Goal: Task Accomplishment & Management: Manage account settings

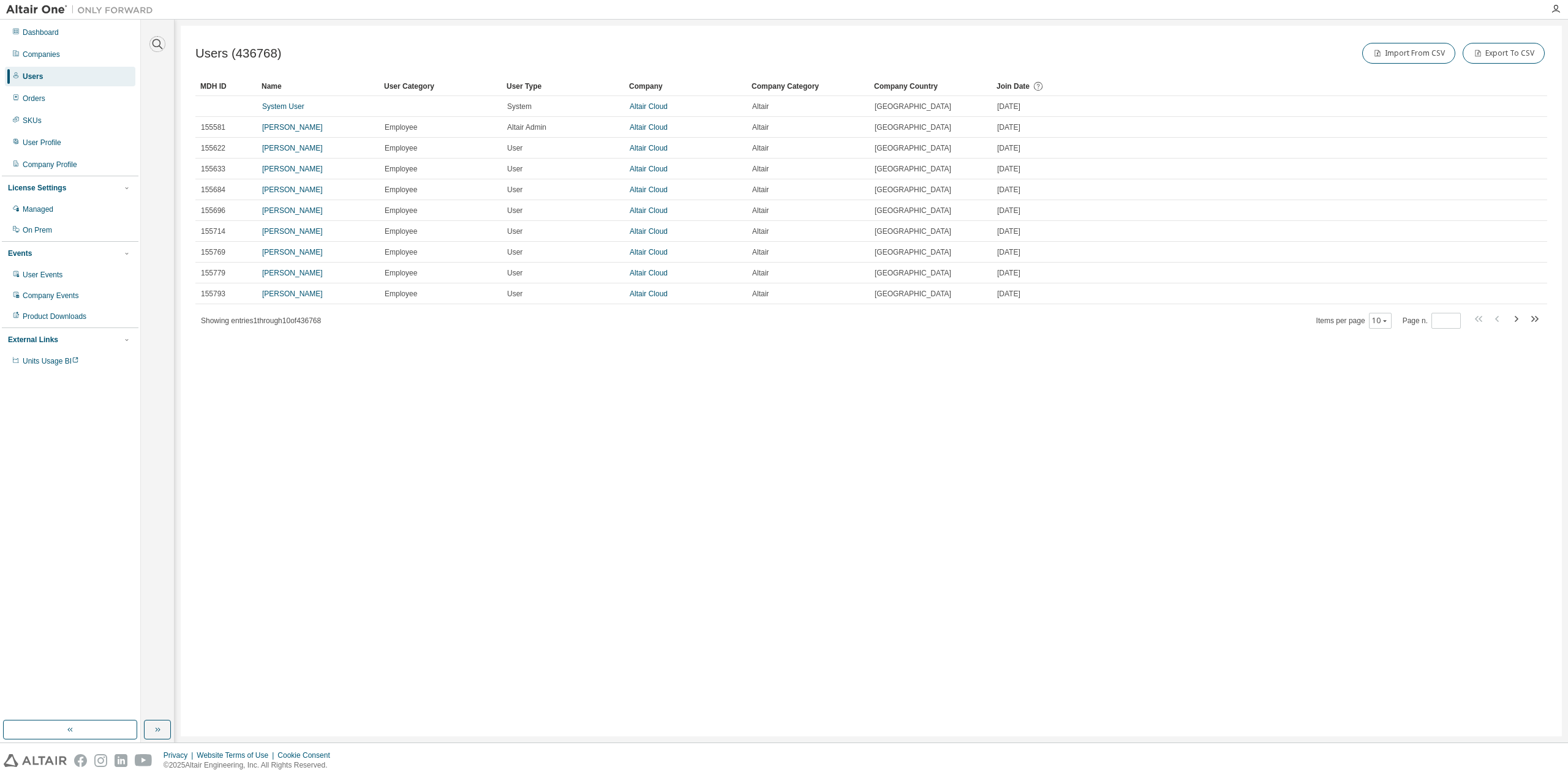
click at [155, 39] on icon "button" at bounding box center [157, 44] width 14 height 14
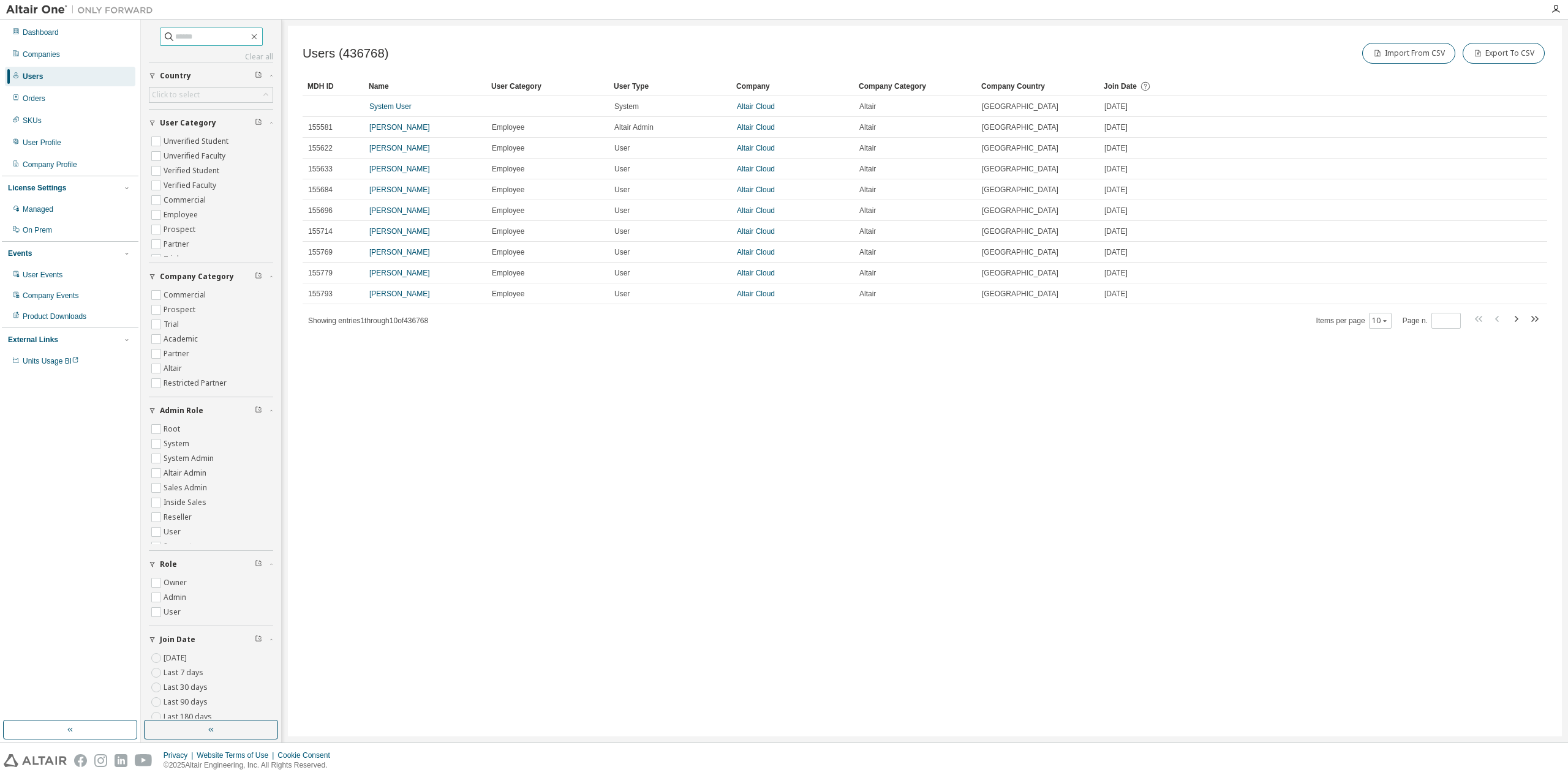
click at [207, 35] on input "text" at bounding box center [211, 37] width 73 height 12
paste input "**********"
type input "**********"
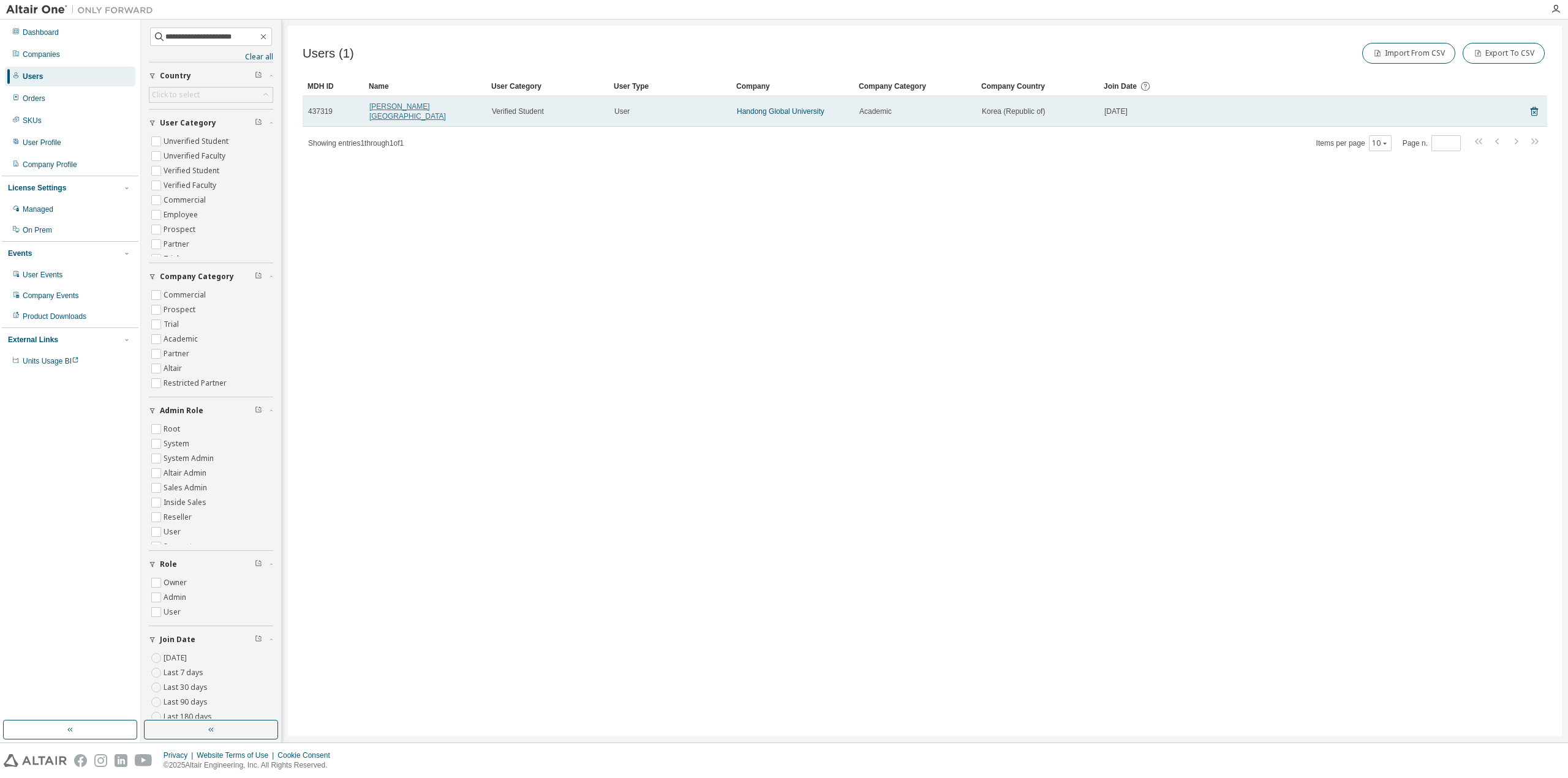
click at [397, 107] on link "Hyun Ui Park" at bounding box center [407, 112] width 76 height 18
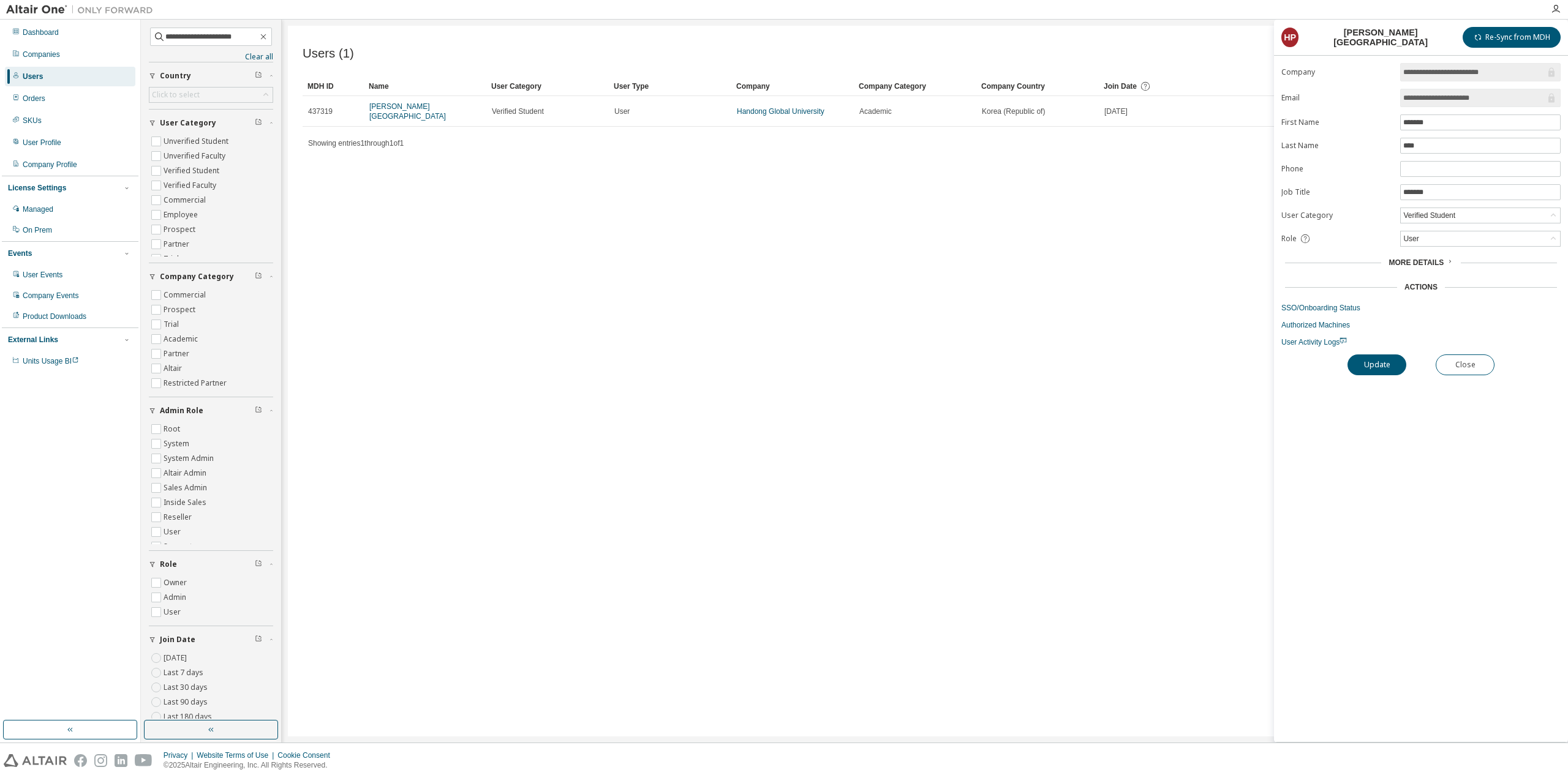
click at [1321, 312] on form "**********" at bounding box center [1422, 205] width 279 height 284
click at [1321, 307] on link "SSO/Onboarding Status" at bounding box center [1422, 308] width 279 height 10
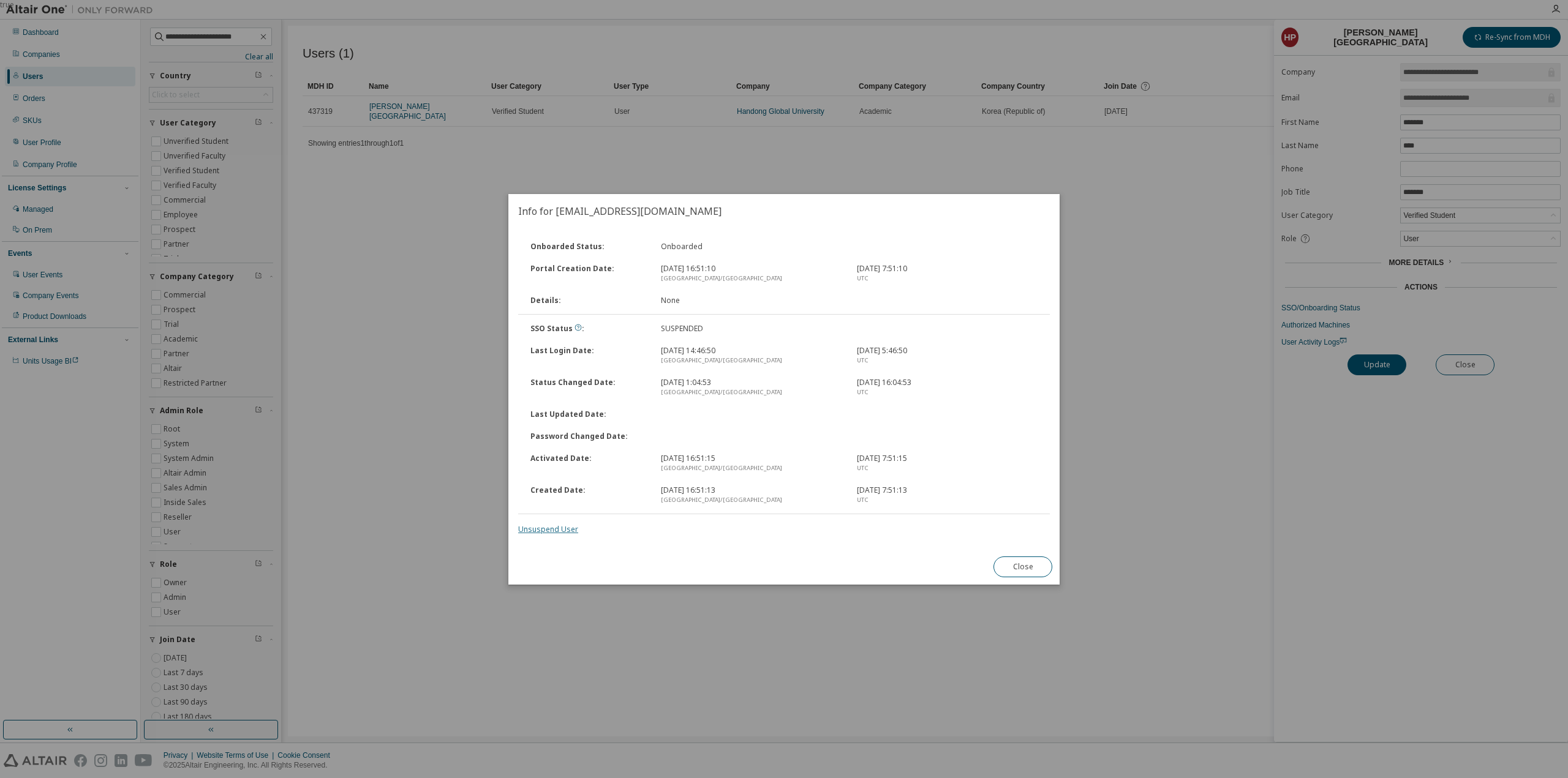
click at [549, 532] on link "Unsuspend User" at bounding box center [549, 530] width 60 height 11
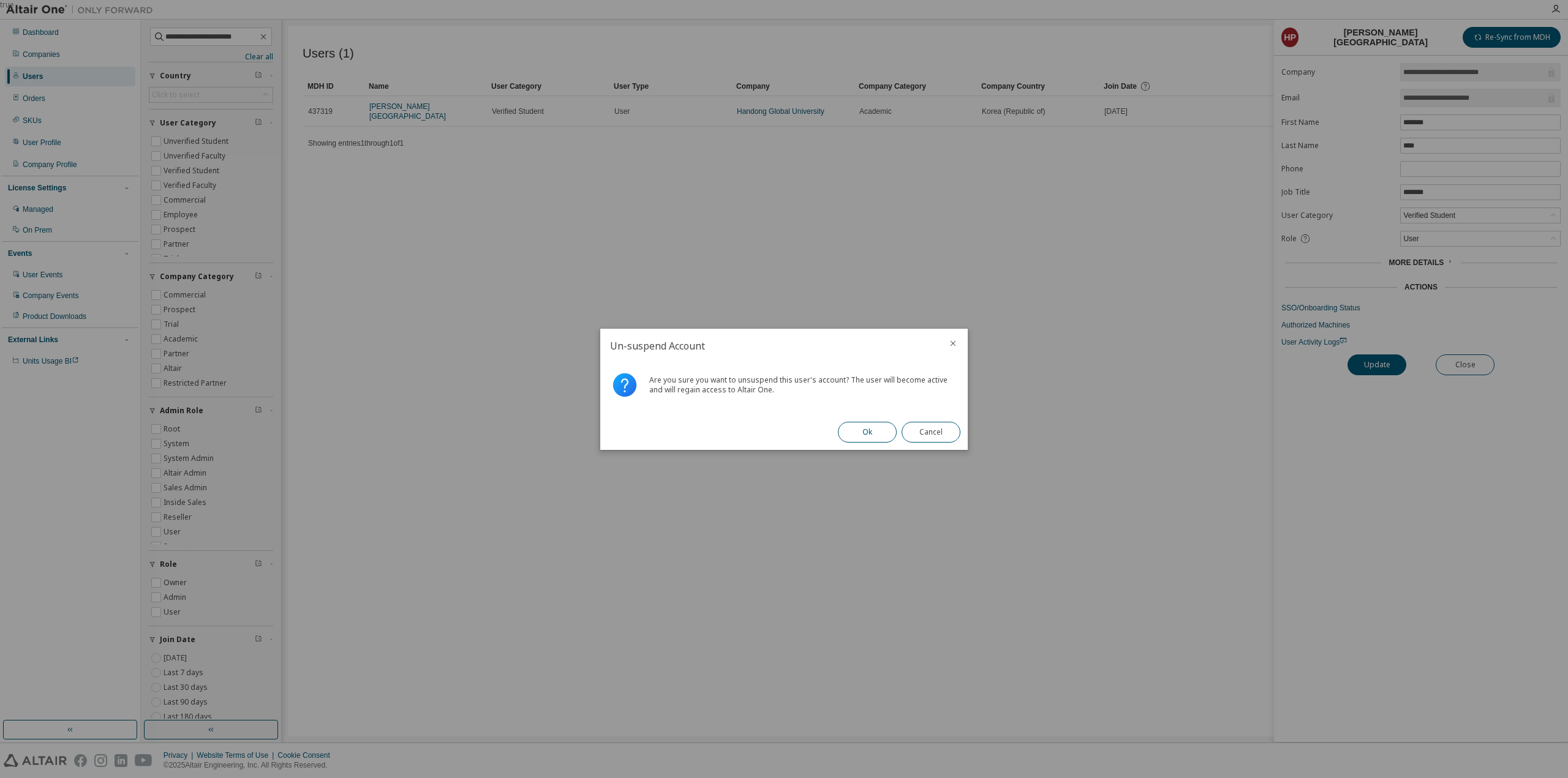
click at [864, 427] on button "Ok" at bounding box center [867, 432] width 59 height 21
click at [929, 437] on button "Close" at bounding box center [932, 432] width 59 height 21
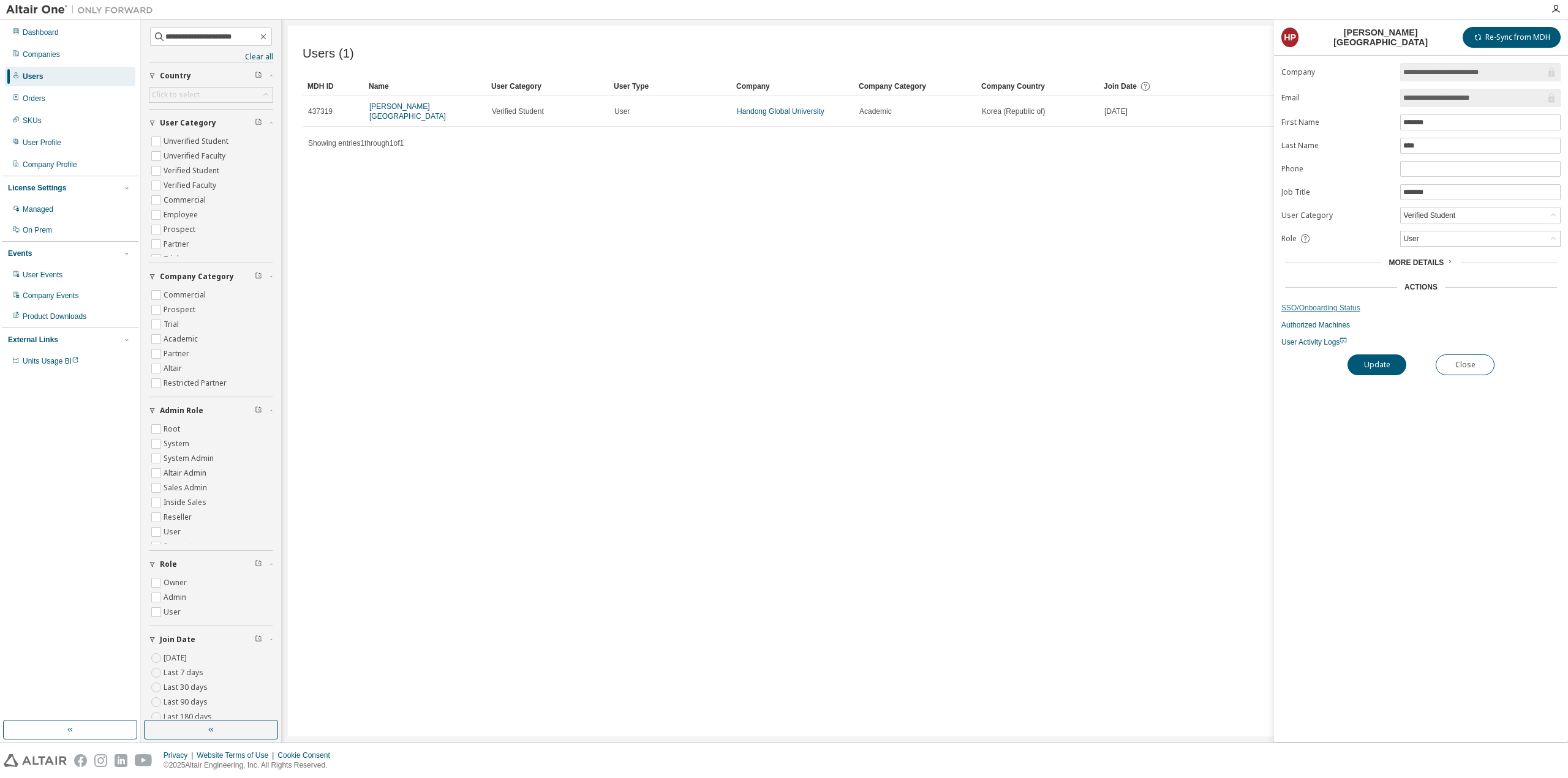
click at [1342, 306] on link "SSO/Onboarding Status" at bounding box center [1422, 308] width 279 height 10
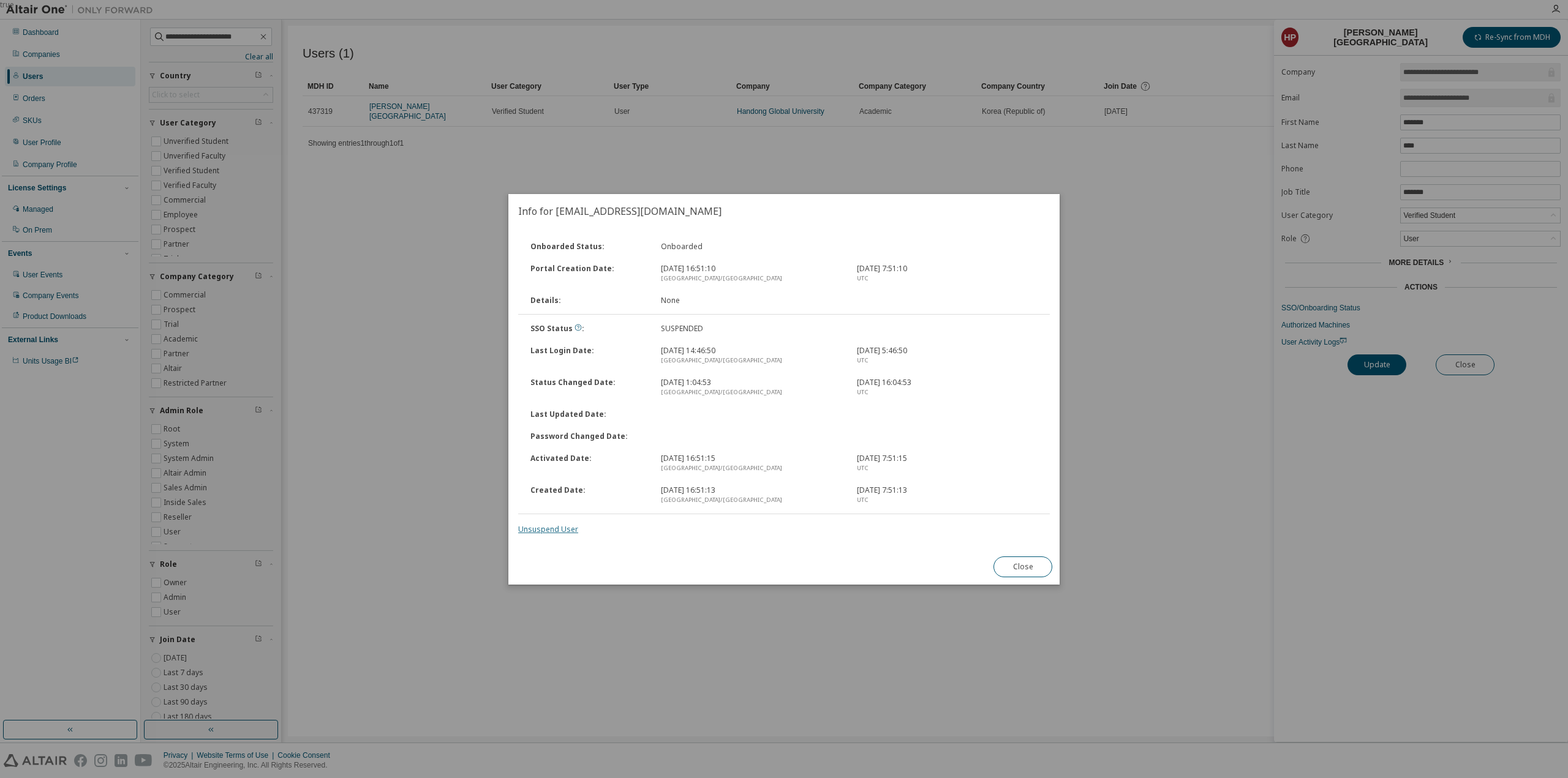
click at [540, 529] on link "Unsuspend User" at bounding box center [549, 530] width 60 height 11
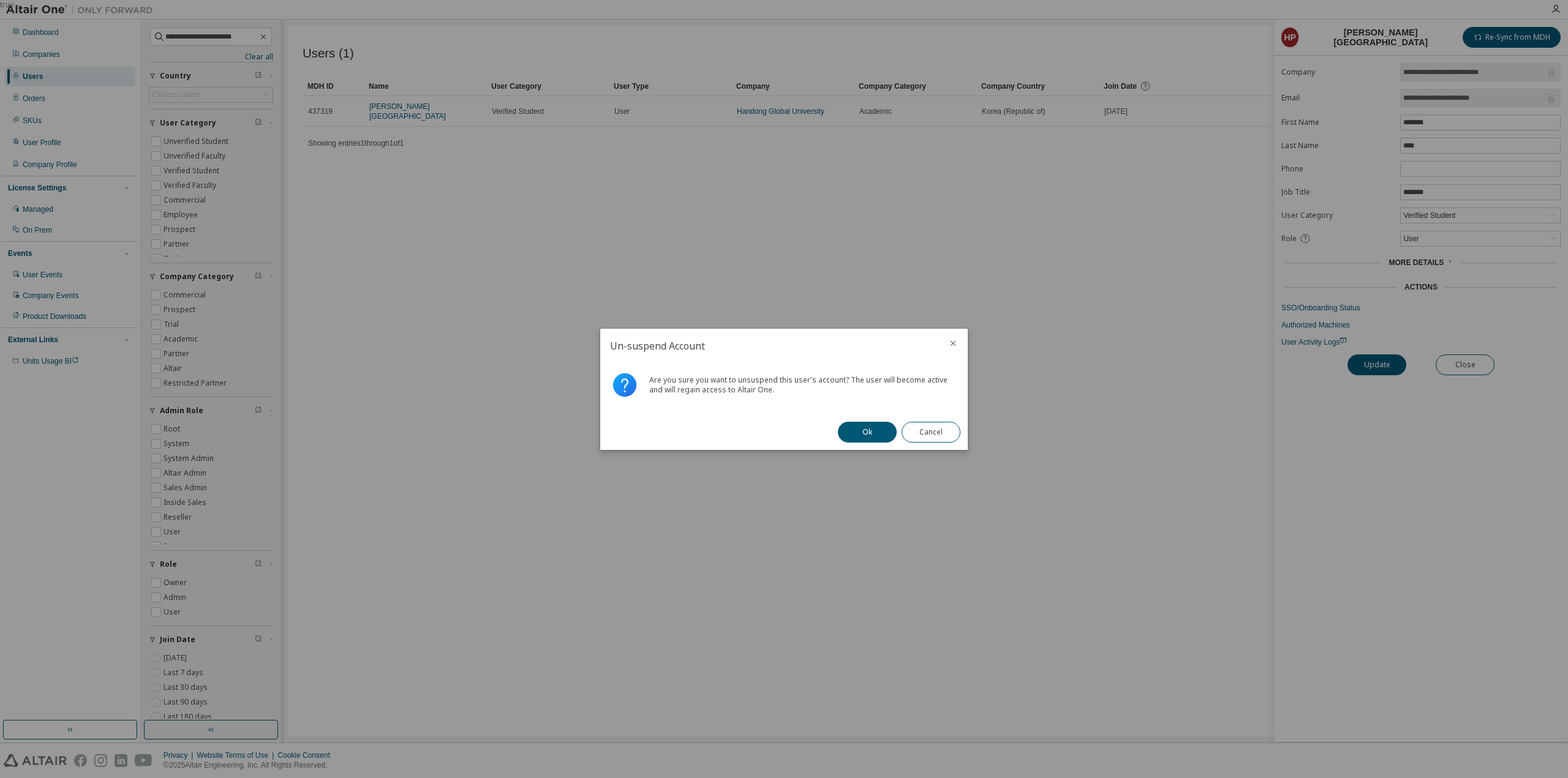
click at [958, 342] on div at bounding box center [953, 345] width 29 height 32
click at [954, 343] on icon "close" at bounding box center [953, 343] width 10 height 10
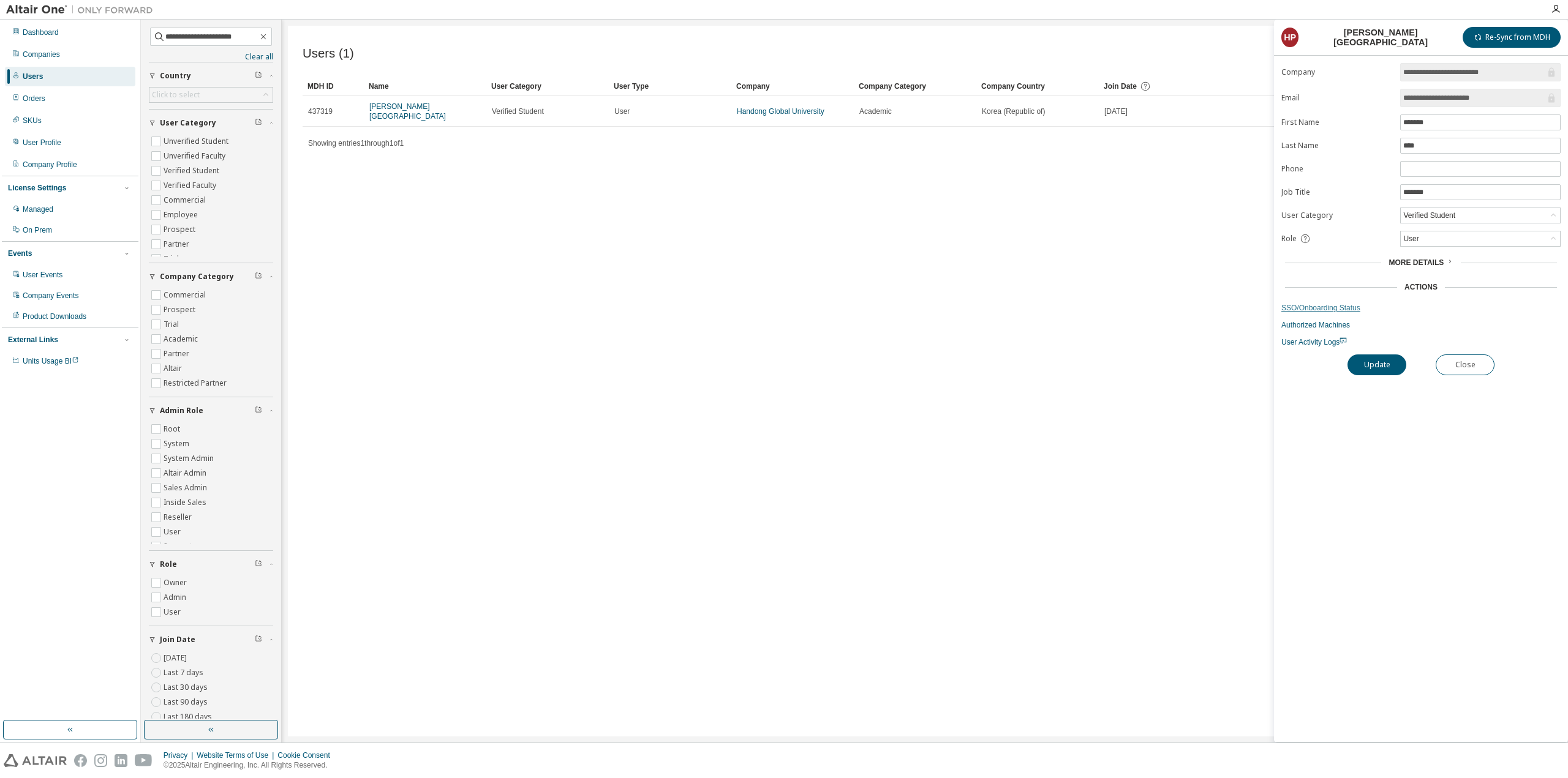
click at [1328, 307] on link "SSO/Onboarding Status" at bounding box center [1422, 308] width 279 height 10
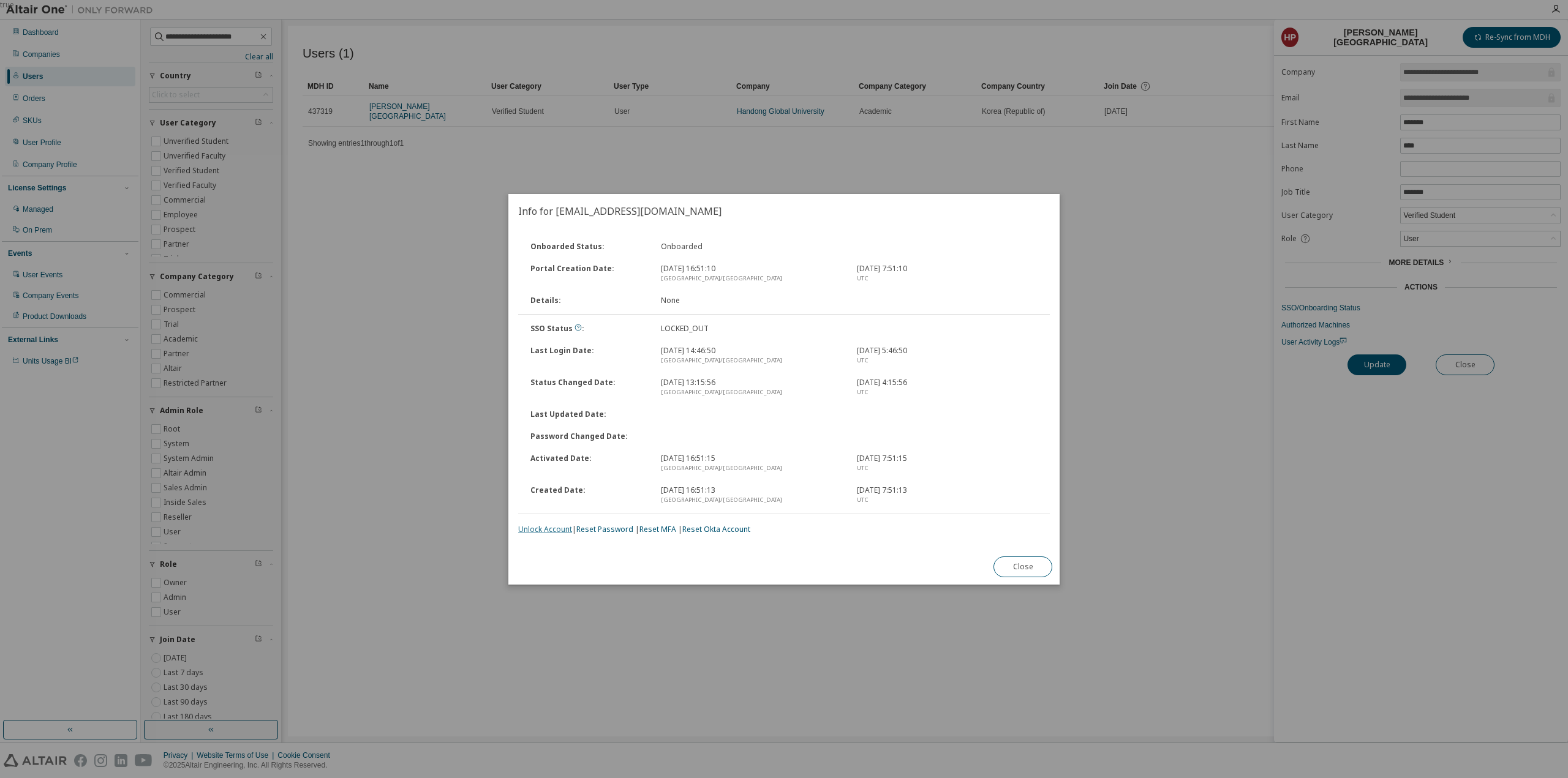
click at [544, 531] on link "Unlock Account" at bounding box center [545, 530] width 54 height 11
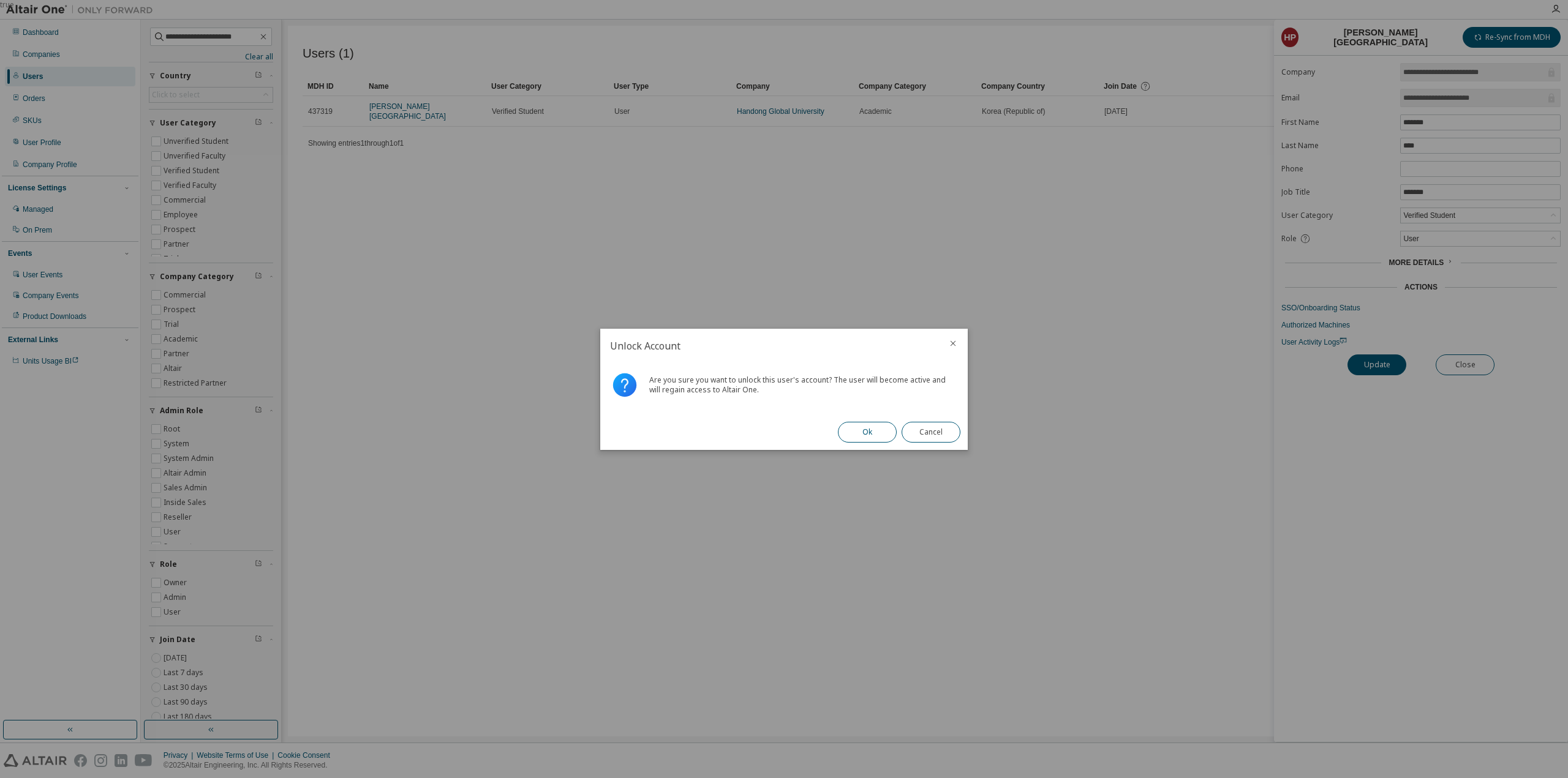
click at [852, 429] on button "Ok" at bounding box center [867, 432] width 59 height 21
click at [932, 434] on button "Close" at bounding box center [932, 432] width 59 height 21
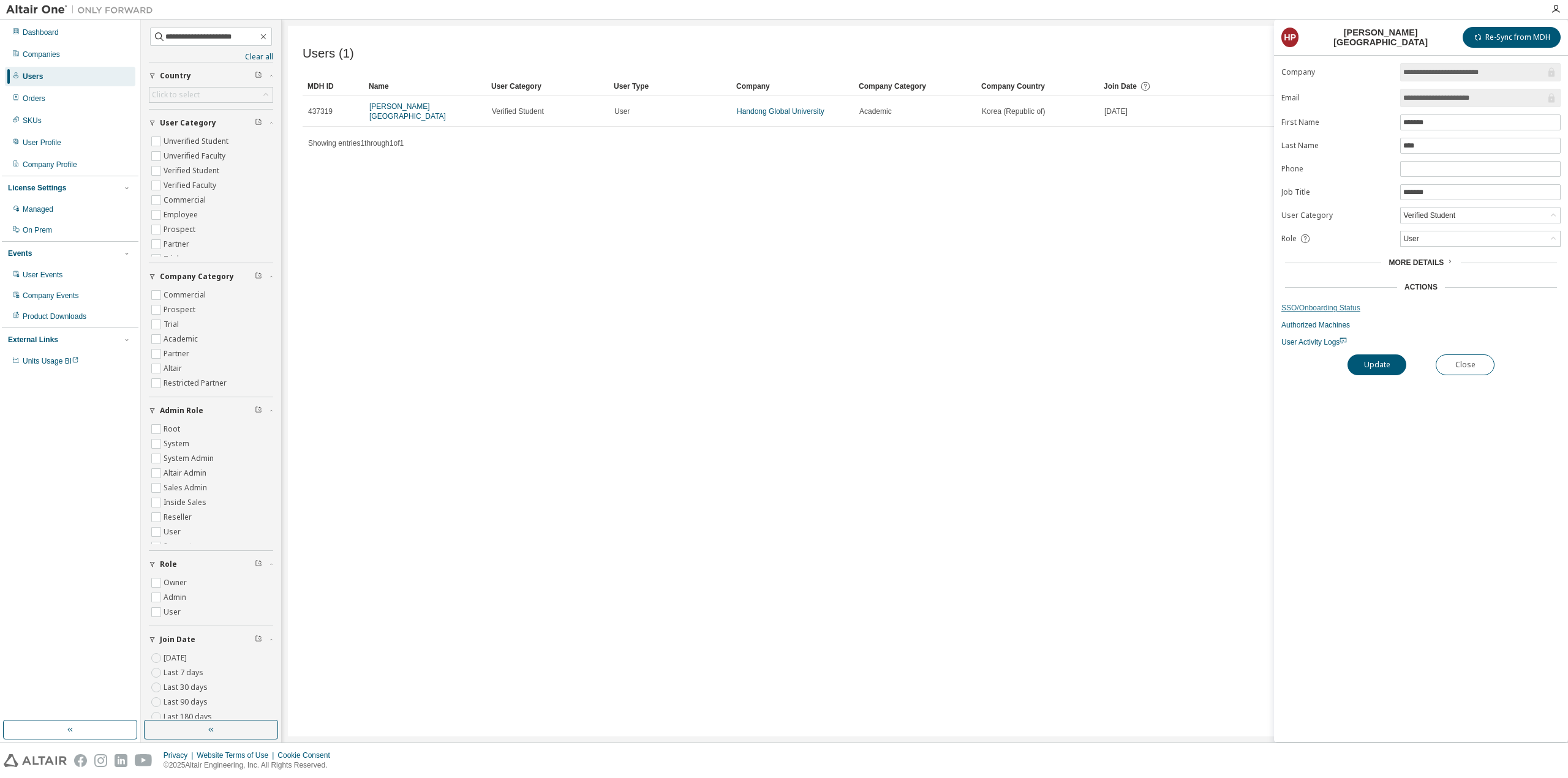
click at [1315, 303] on link "SSO/Onboarding Status" at bounding box center [1422, 308] width 279 height 10
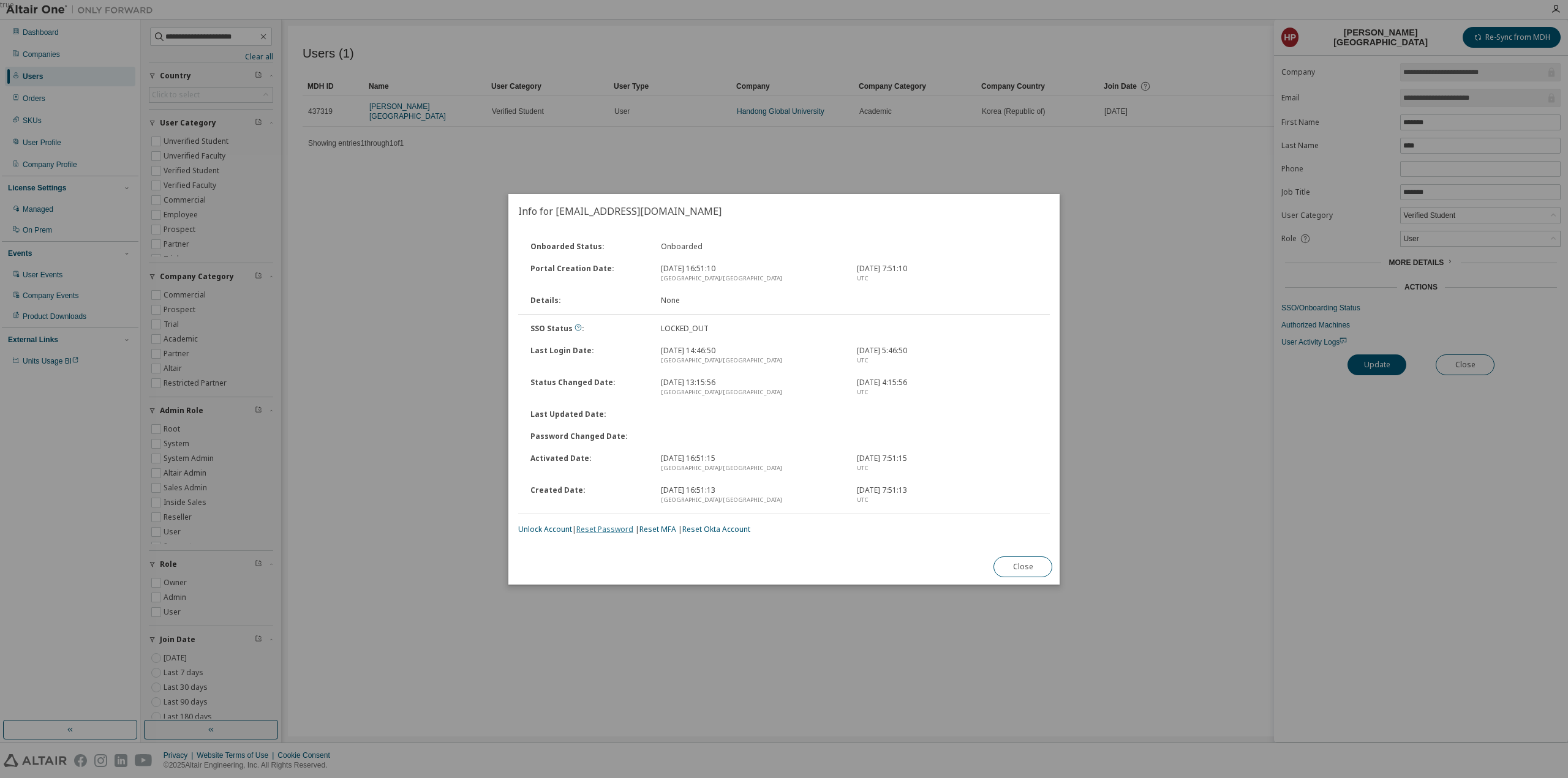
click at [602, 531] on link "Reset Password" at bounding box center [605, 530] width 57 height 11
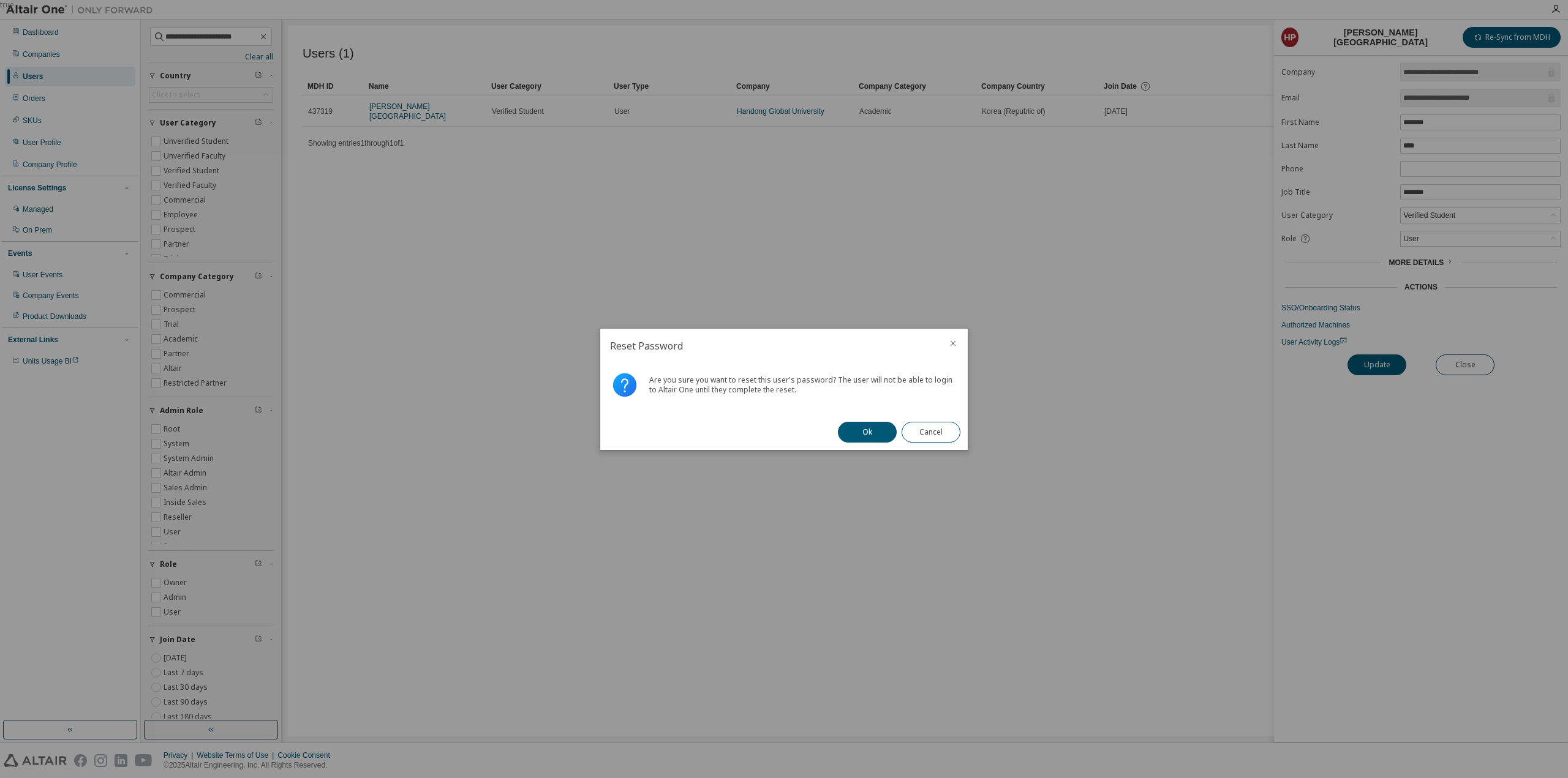
click at [870, 420] on div "Ok Cancel" at bounding box center [899, 432] width 137 height 35
click at [950, 347] on icon "close" at bounding box center [953, 343] width 10 height 10
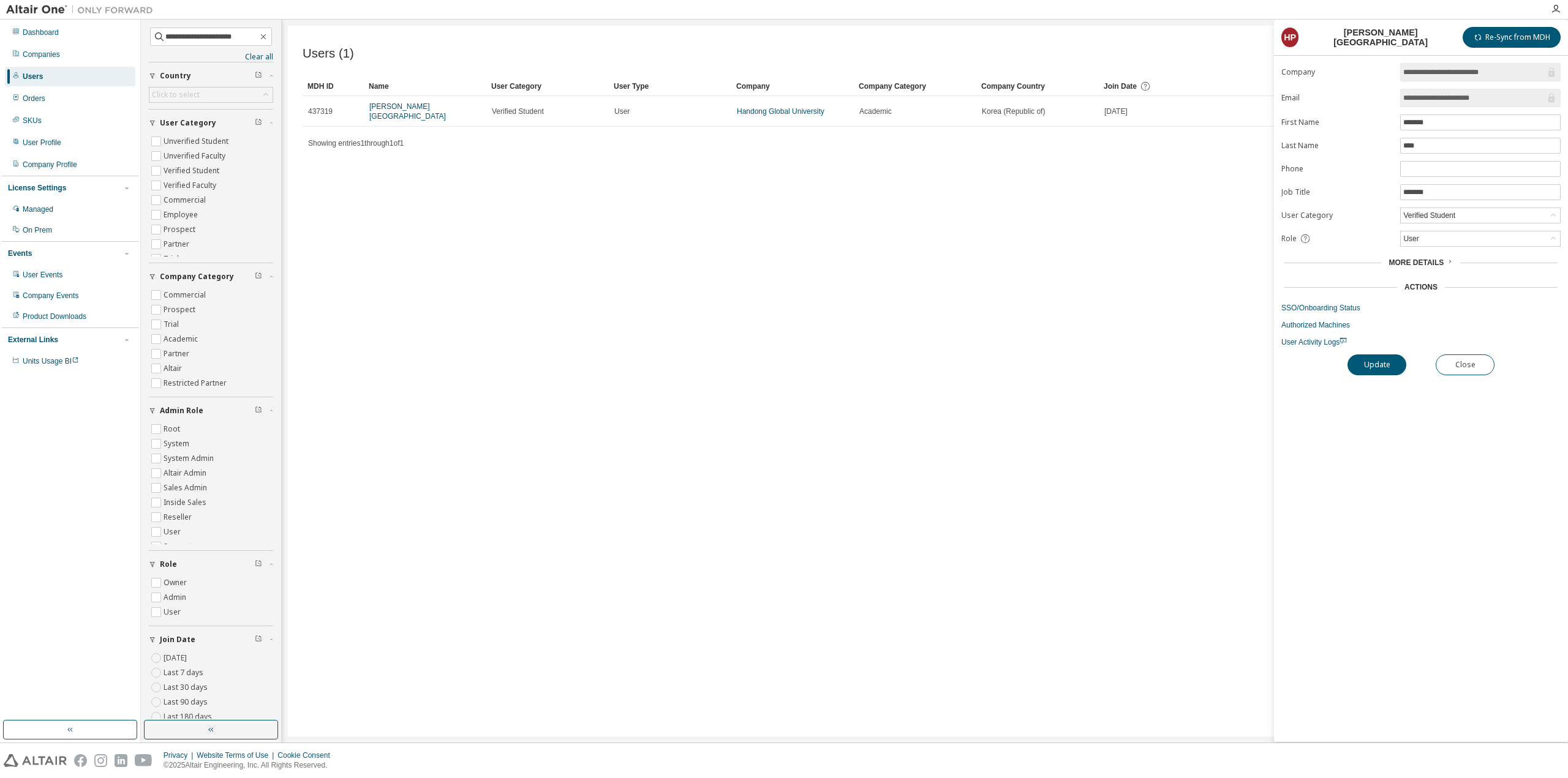
click at [1344, 309] on form "**********" at bounding box center [1422, 205] width 279 height 284
click at [1343, 304] on link "SSO/Onboarding Status" at bounding box center [1422, 308] width 279 height 10
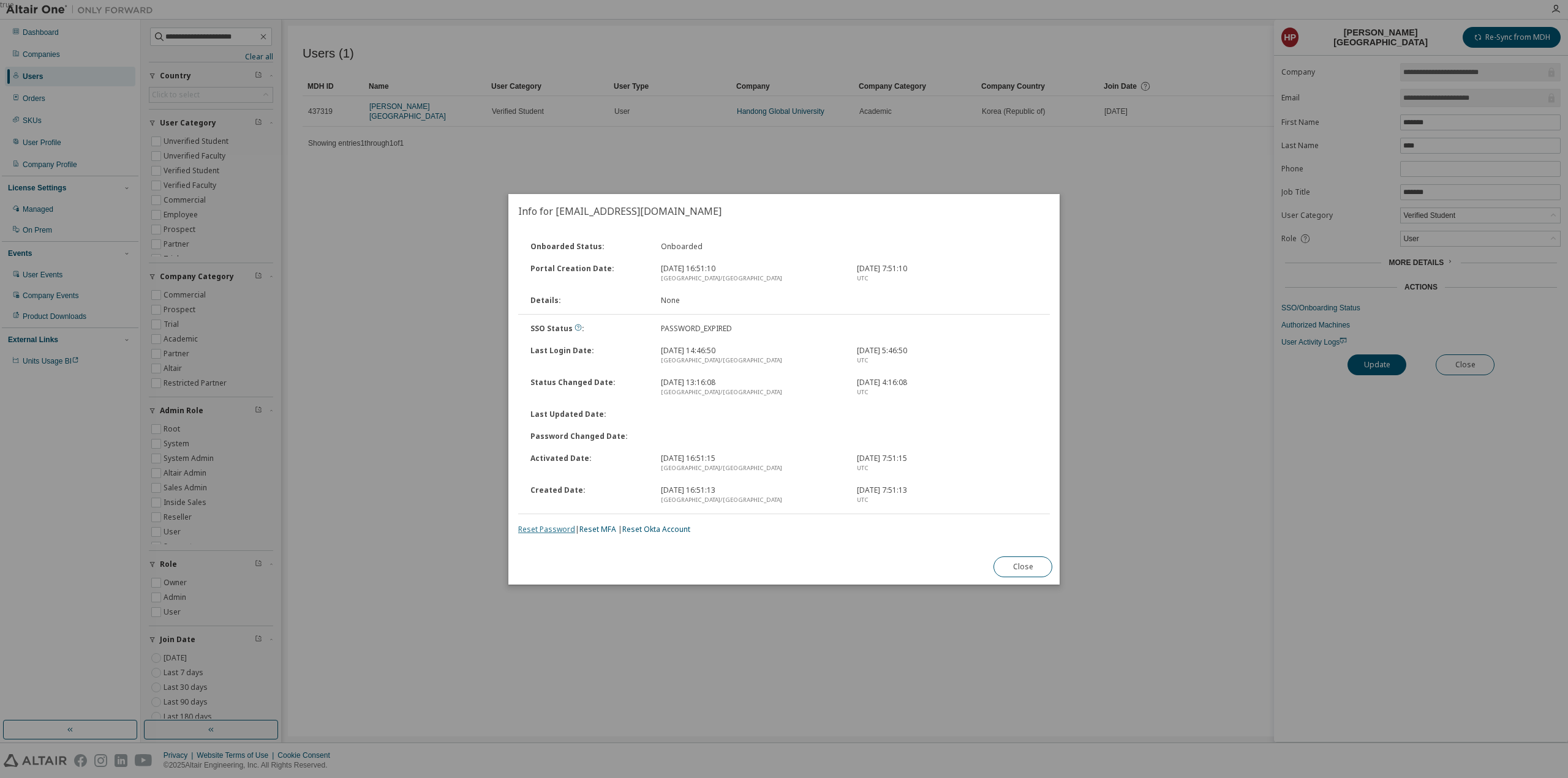
click at [547, 527] on link "Reset Password" at bounding box center [547, 530] width 57 height 11
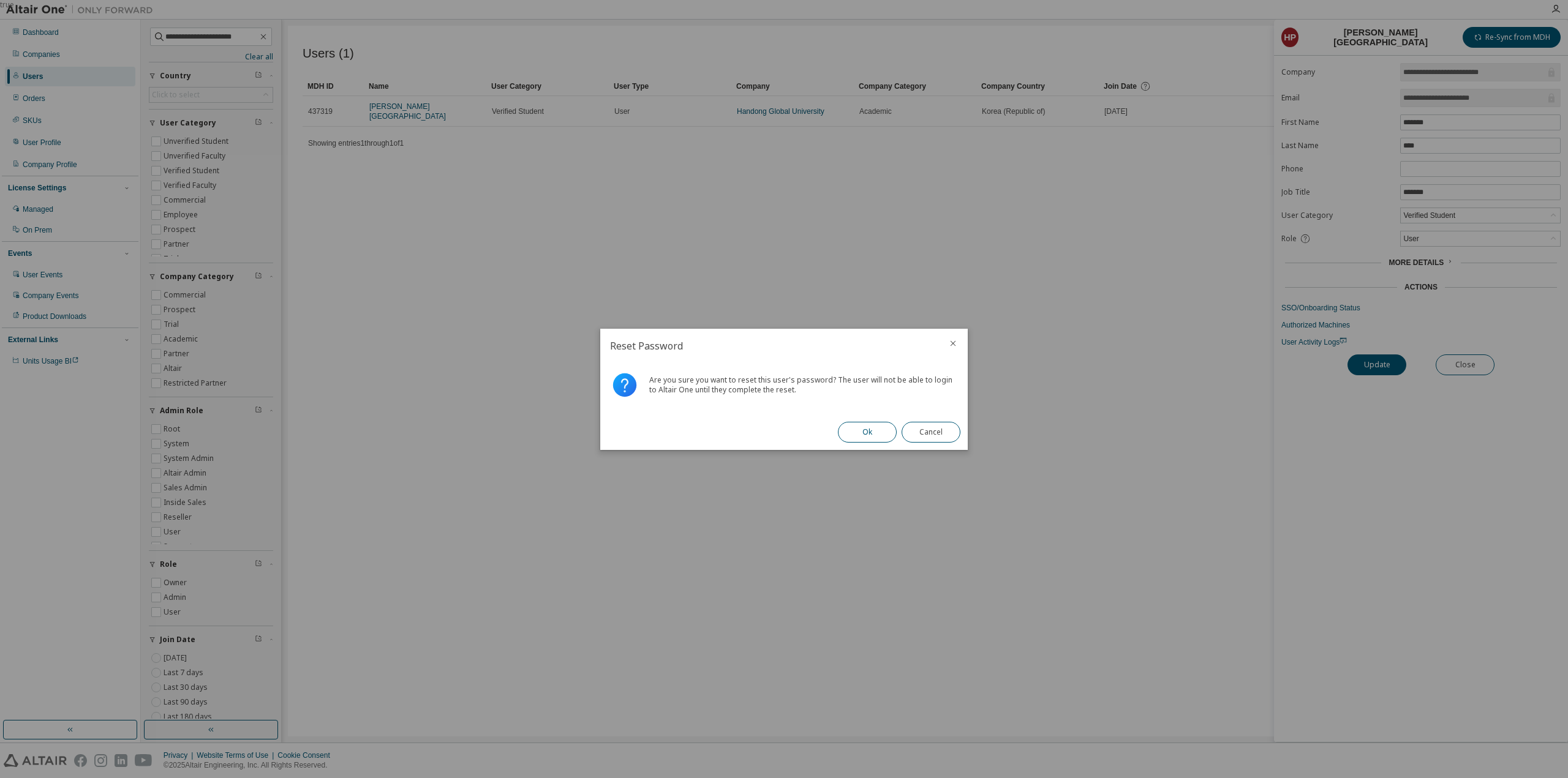
click at [873, 424] on button "Ok" at bounding box center [867, 432] width 59 height 21
